Goal: Connect with others: Connect with others

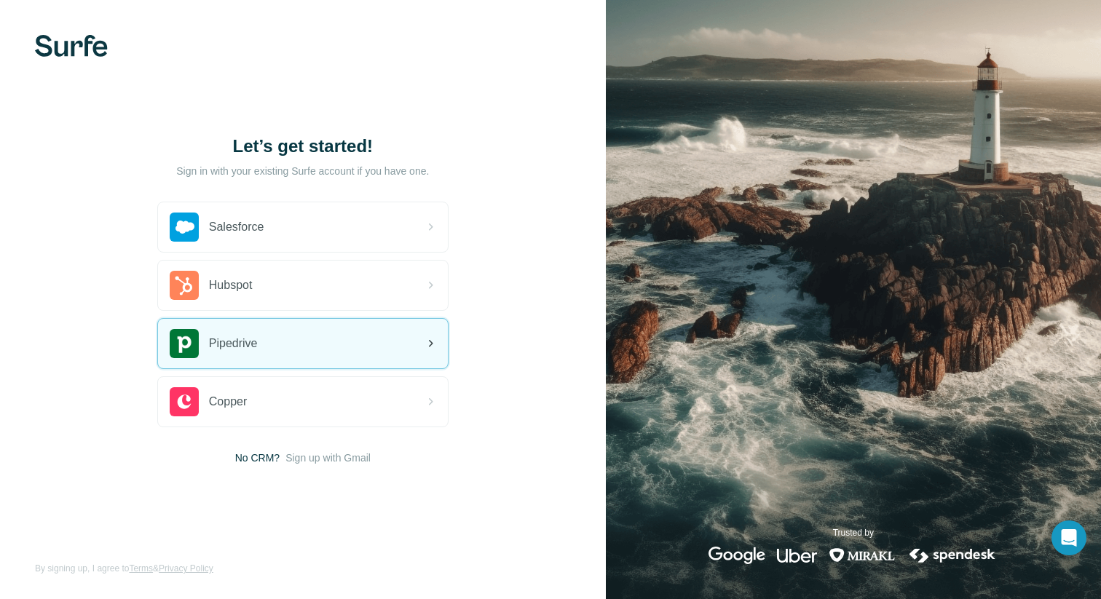
click at [301, 344] on div "Pipedrive" at bounding box center [303, 344] width 290 height 50
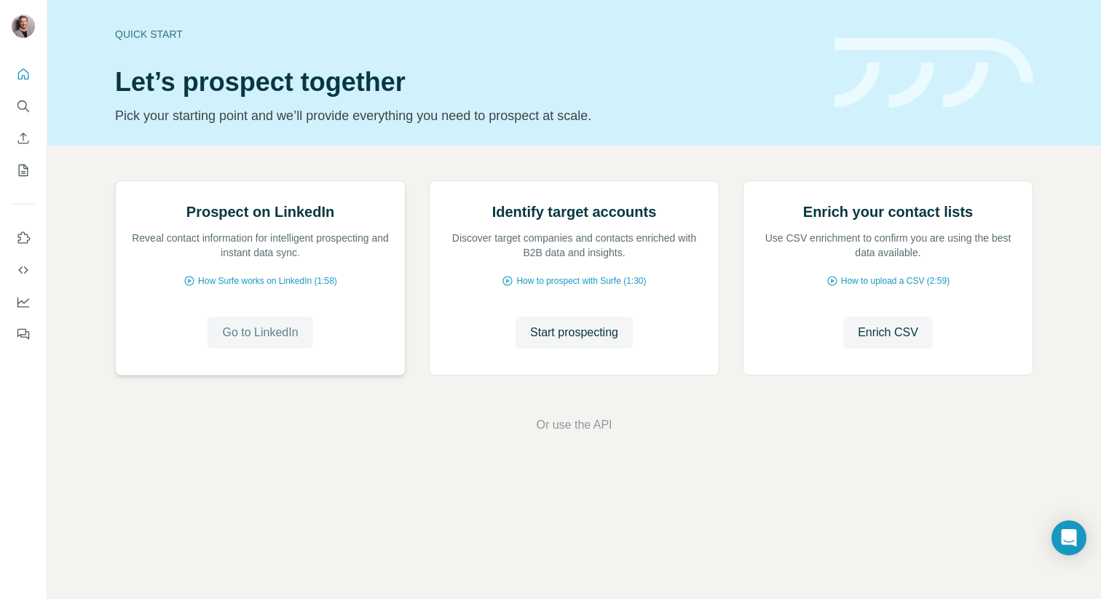
click at [258, 341] on span "Go to LinkedIn" at bounding box center [260, 332] width 76 height 17
